Goal: Task Accomplishment & Management: Complete application form

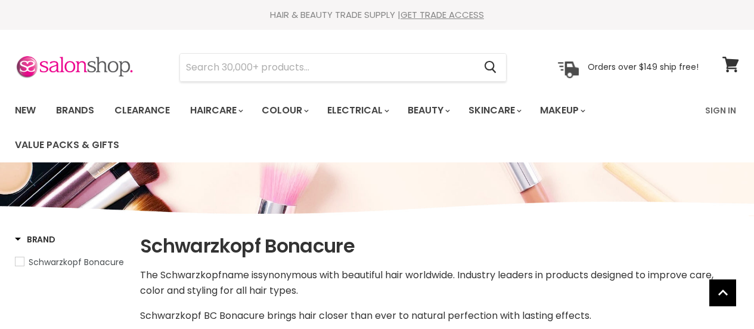
select select "manual"
click at [421, 16] on link "GET TRADE ACCESS" at bounding box center [442, 14] width 83 height 13
